Goal: Task Accomplishment & Management: Use online tool/utility

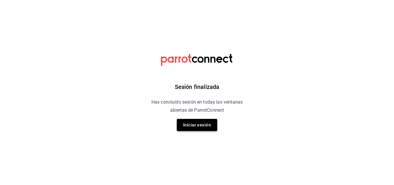
click at [192, 124] on button "Iniciar sesión" at bounding box center [197, 125] width 40 height 12
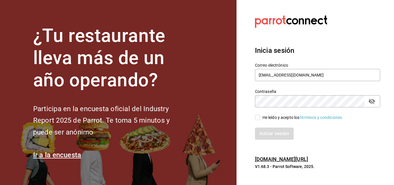
click at [268, 121] on div "Iniciar sesión" at bounding box center [314, 130] width 132 height 19
click at [269, 118] on div "He leído y acepto los Términos y condiciones." at bounding box center [303, 118] width 81 height 6
click at [260, 118] on input "He leído y acepto los Términos y condiciones." at bounding box center [257, 117] width 5 height 5
checkbox input "true"
click at [272, 135] on button "Iniciar sesión" at bounding box center [274, 134] width 39 height 12
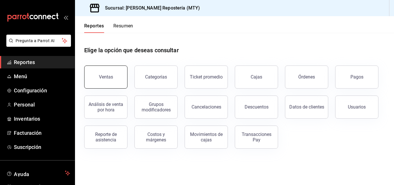
click at [112, 71] on button "Ventas" at bounding box center [105, 77] width 43 height 23
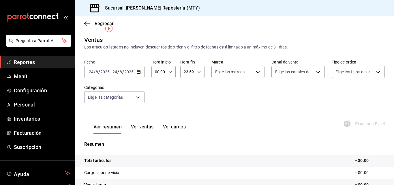
scroll to position [29, 0]
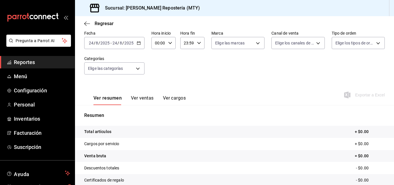
click at [140, 46] on div "2025-08-24 24 / 8 / 2025 - 2025-08-24 24 / 8 / 2025" at bounding box center [114, 43] width 60 height 12
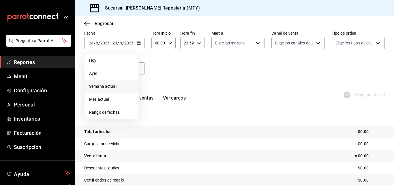
click at [118, 85] on span "Semana actual" at bounding box center [111, 86] width 45 height 6
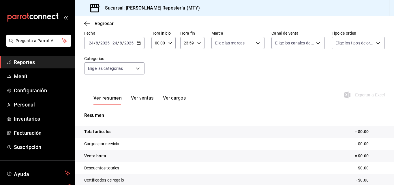
click at [138, 42] on icon "button" at bounding box center [139, 43] width 4 height 4
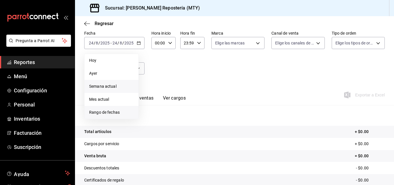
click at [121, 112] on span "Rango de fechas" at bounding box center [111, 112] width 45 height 6
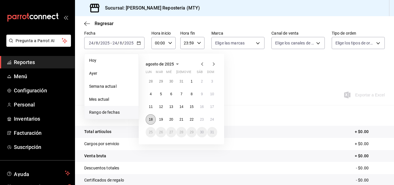
click at [152, 118] on abbr "18" at bounding box center [151, 119] width 4 height 4
click at [206, 120] on button "23" at bounding box center [202, 119] width 10 height 10
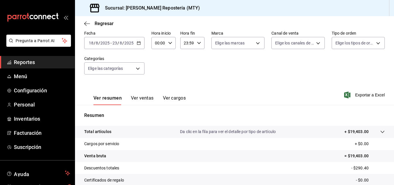
click at [177, 71] on div "Fecha 2025-08-18 18 / 8 / 2025 - 2025-08-23 23 / 8 / 2025 Hora inicio 00:00 Hor…" at bounding box center [234, 56] width 301 height 51
click at [307, 63] on div "Fecha 2025-08-18 18 / 8 / 2025 - 2025-08-23 23 / 8 / 2025 Hora inicio 00:00 Hor…" at bounding box center [234, 56] width 301 height 51
click at [110, 68] on body "Pregunta a Parrot AI Reportes Menú Configuración Personal Inventarios Facturaci…" at bounding box center [197, 92] width 394 height 185
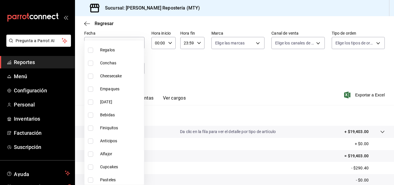
scroll to position [114, 0]
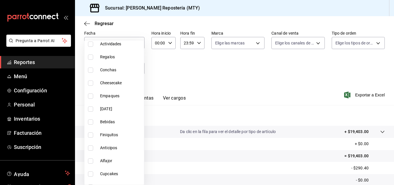
click at [100, 145] on li "Anticipos" at bounding box center [114, 147] width 59 height 13
type input "e058ad40-0118-46ff-bca0-9e9a44185a61"
checkbox input "true"
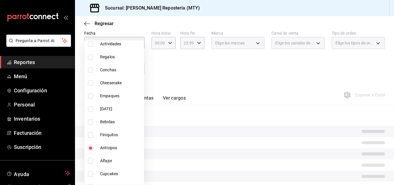
click at [106, 132] on span "Finiquitos" at bounding box center [121, 135] width 42 height 6
type input "e058ad40-0118-46ff-bca0-9e9a44185a61,0a2d2b46-a9cd-40fa-bb62-942fe32fa89a"
checkbox input "true"
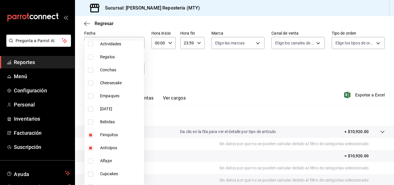
click at [188, 66] on div at bounding box center [197, 92] width 394 height 185
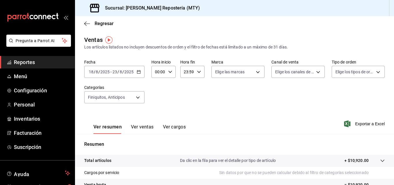
click at [219, 97] on div "Fecha 2025-08-18 18 / 8 / 2025 - 2025-08-23 23 / 8 / 2025 Hora inicio 00:00 Hor…" at bounding box center [234, 84] width 301 height 51
